Goal: Information Seeking & Learning: Learn about a topic

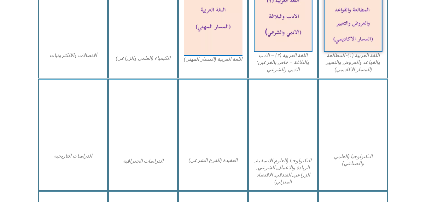
scroll to position [241, 0]
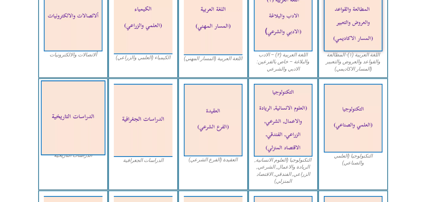
click at [95, 95] on img at bounding box center [73, 117] width 65 height 75
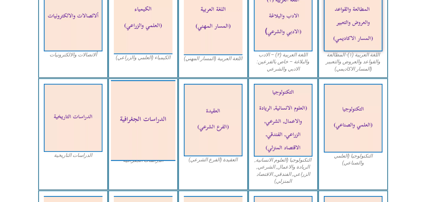
click at [138, 99] on img at bounding box center [143, 120] width 65 height 81
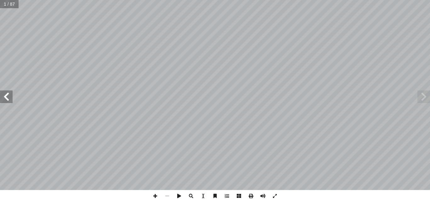
click at [6, 92] on span at bounding box center [6, 96] width 13 height 13
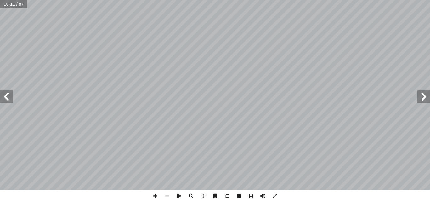
click at [428, 92] on span at bounding box center [424, 96] width 13 height 13
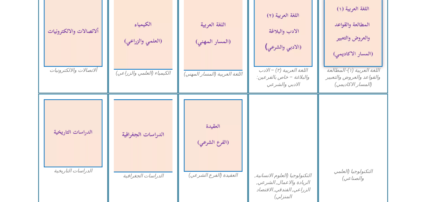
scroll to position [227, 0]
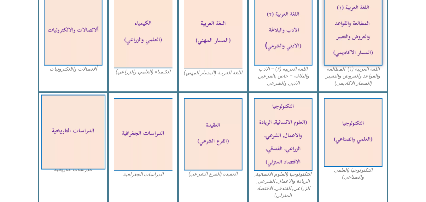
click at [83, 145] on img at bounding box center [73, 132] width 65 height 75
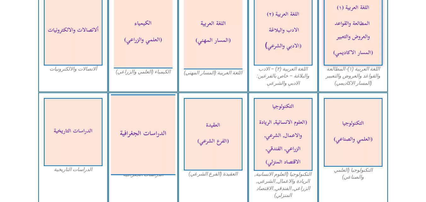
click at [147, 122] on img at bounding box center [143, 134] width 65 height 81
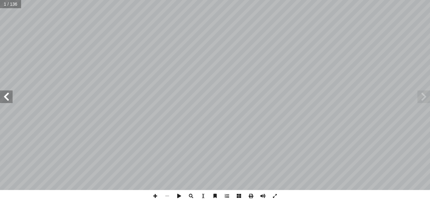
click at [5, 103] on span at bounding box center [6, 96] width 13 height 13
click at [4, 97] on span at bounding box center [6, 96] width 13 height 13
